Goal: Find contact information: Find contact information

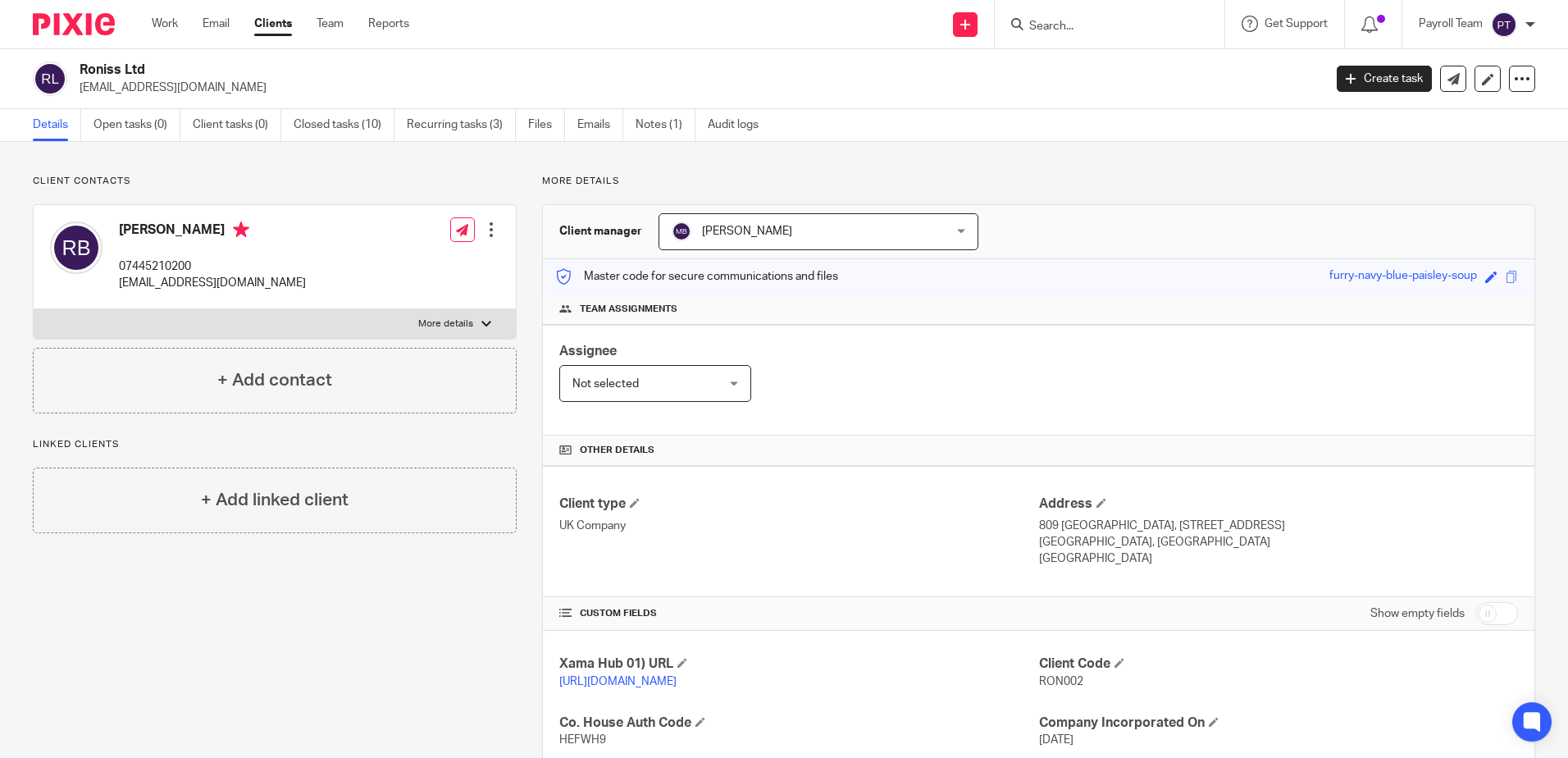
click at [1040, 22] on input "Search" at bounding box center [1101, 27] width 148 height 15
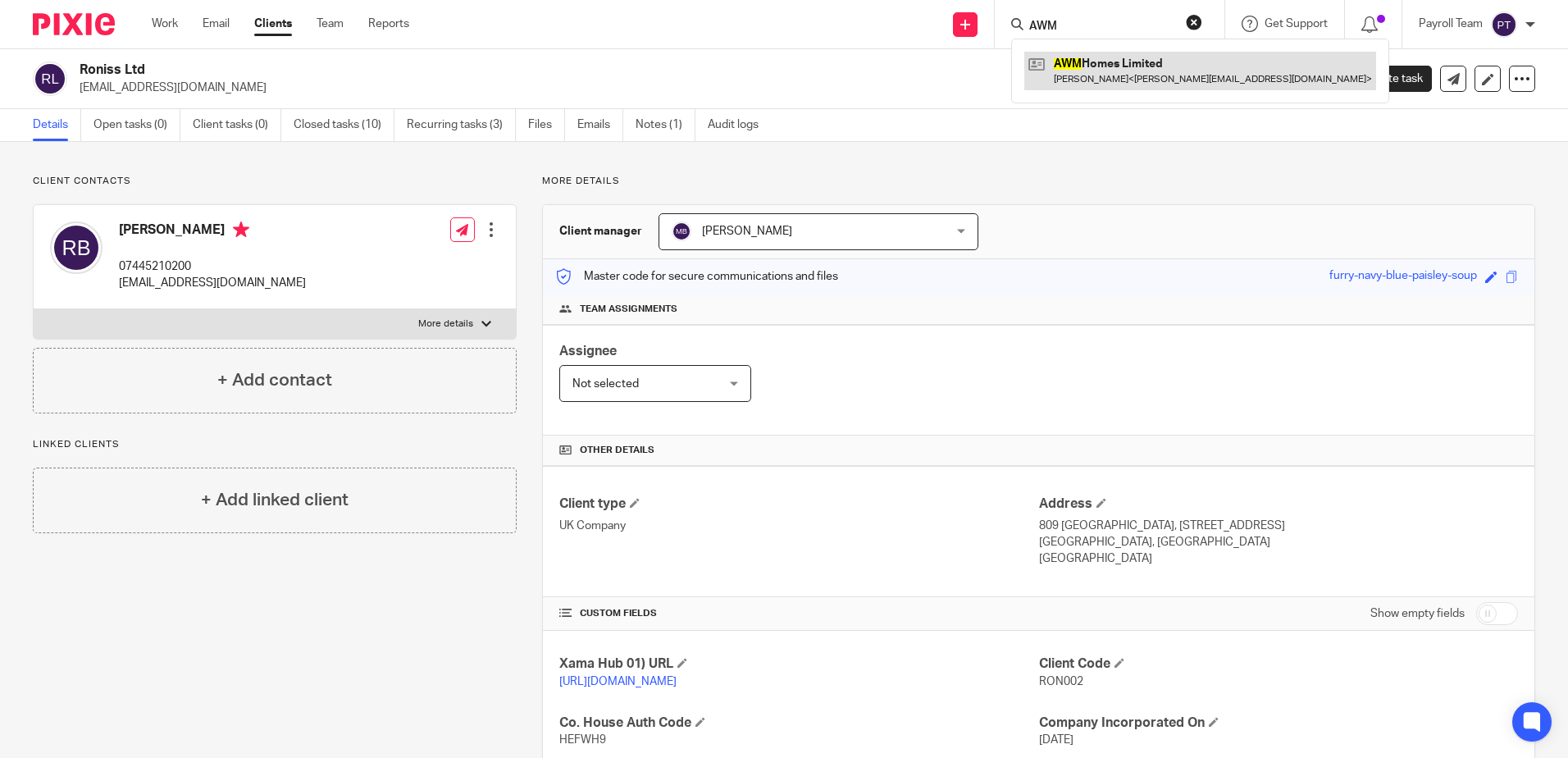
type input "AWM"
click at [1093, 67] on link at bounding box center [1200, 70] width 352 height 38
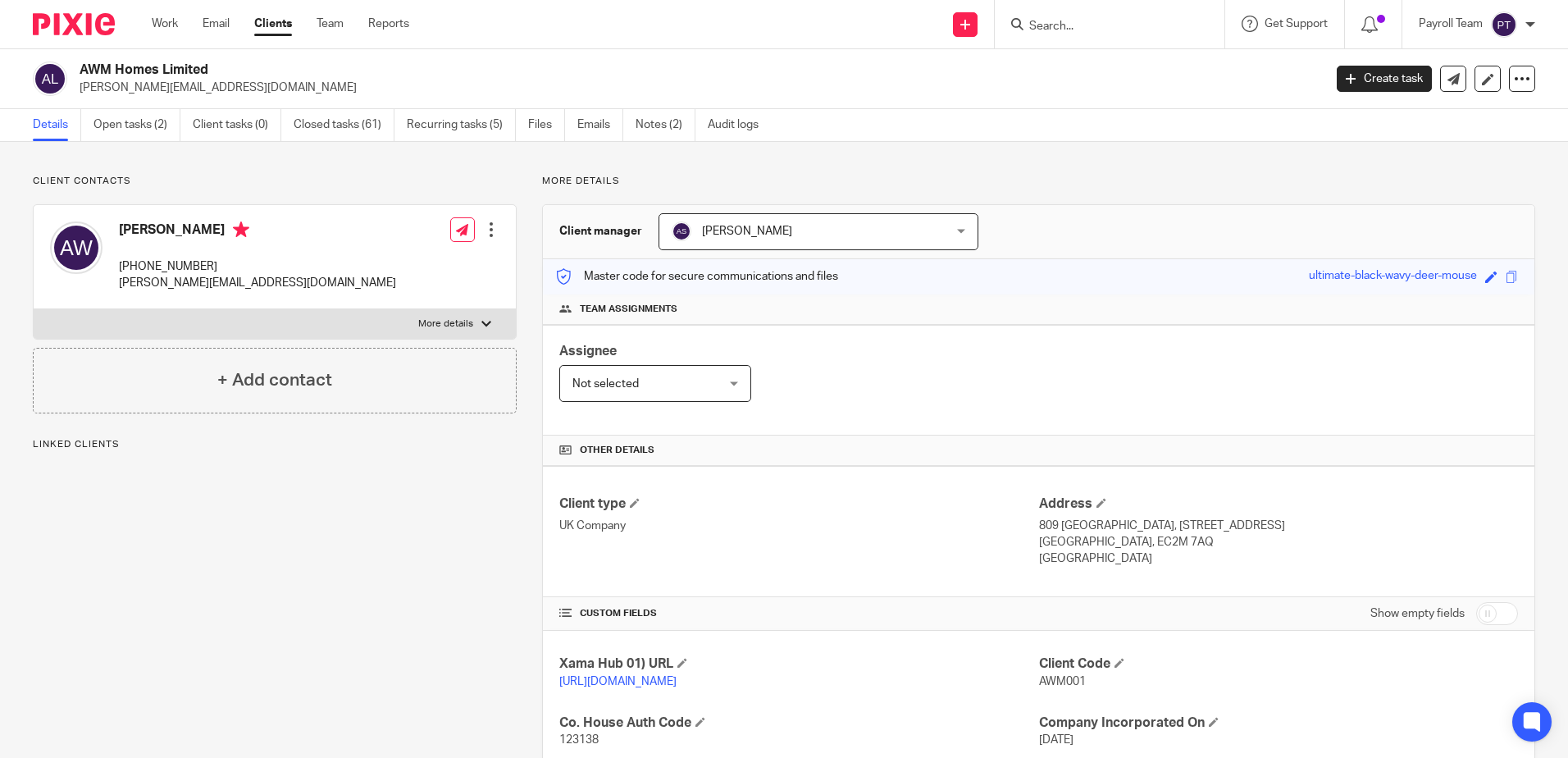
drag, startPoint x: 227, startPoint y: 261, endPoint x: 145, endPoint y: 265, distance: 82.1
click at [142, 264] on p "+44 7958 321653" at bounding box center [257, 266] width 277 height 16
copy p "7958 321653"
click at [403, 453] on div "Linked clients + Add linked client" at bounding box center [274, 485] width 484 height 95
drag, startPoint x: 216, startPoint y: 269, endPoint x: 146, endPoint y: 270, distance: 70.0
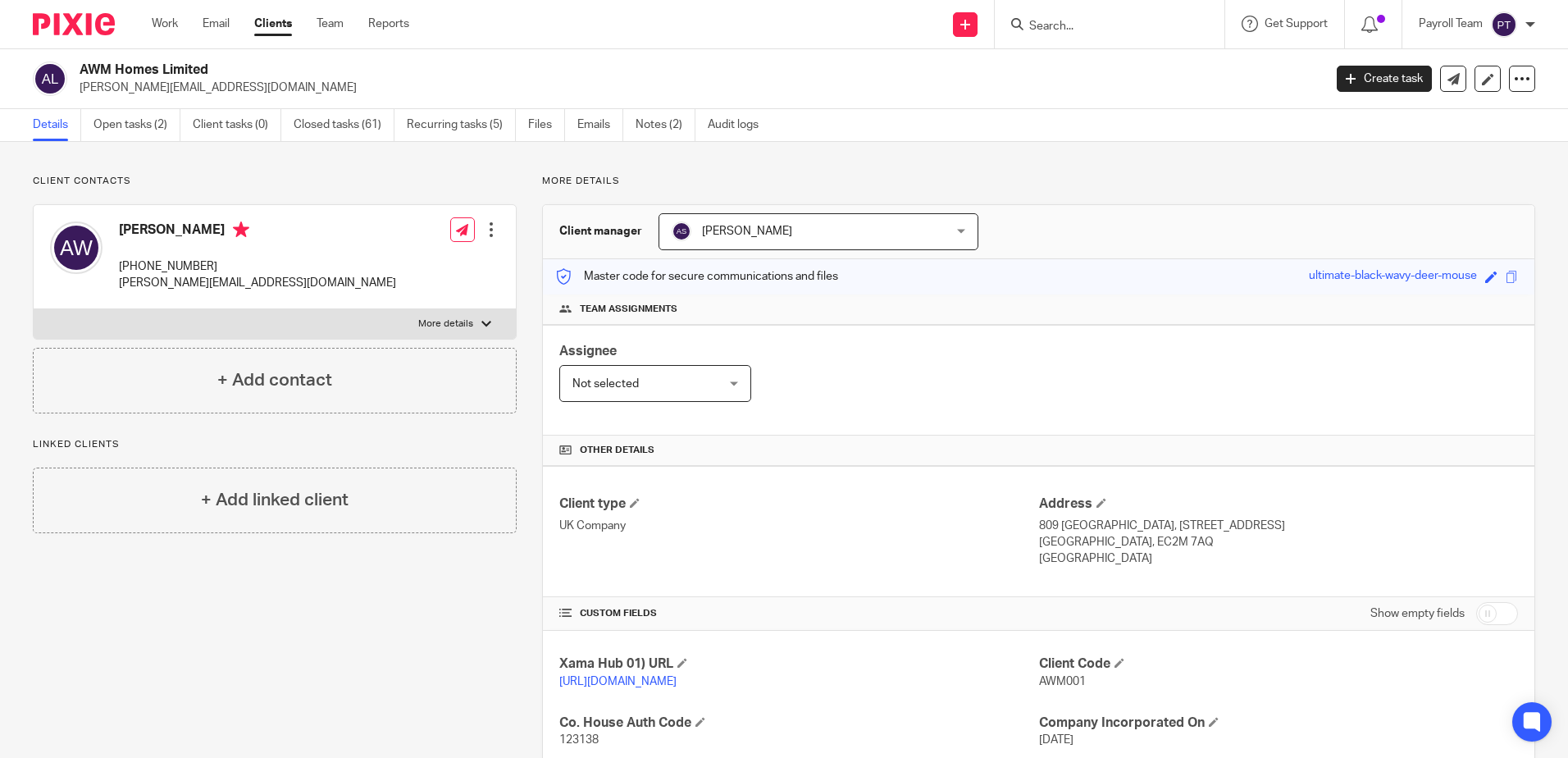
click at [146, 270] on p "+44 7958 321653" at bounding box center [257, 266] width 277 height 16
